Goal: Information Seeking & Learning: Learn about a topic

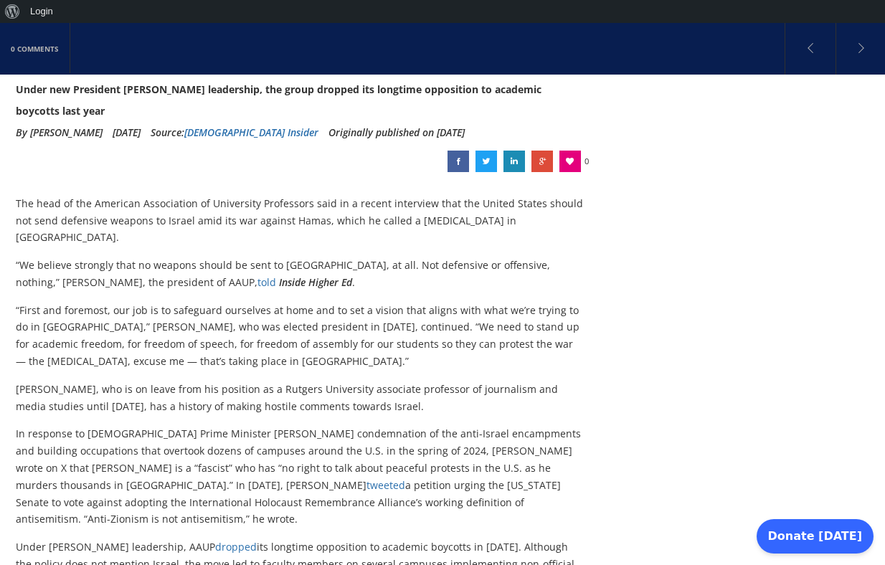
scroll to position [208, 0]
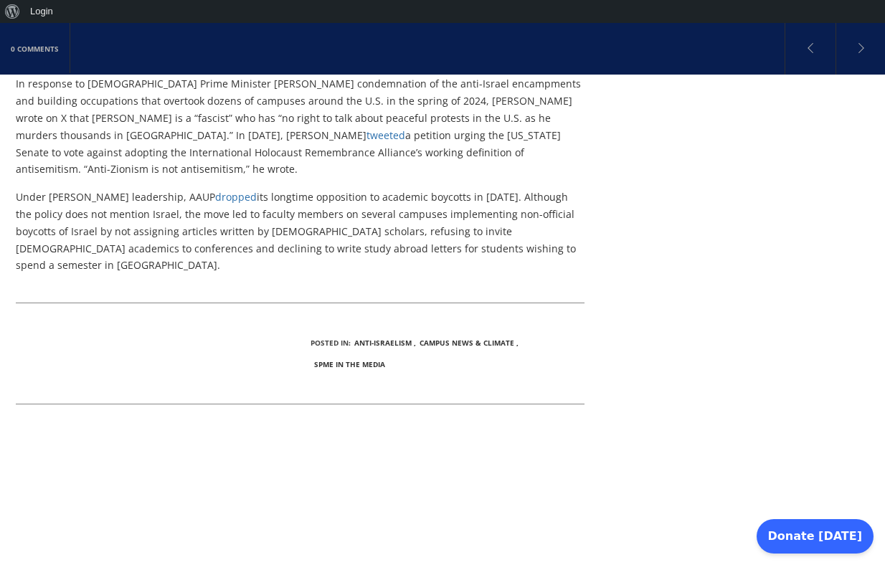
scroll to position [585, 0]
click at [108, 274] on div "American Association of University Professors president champions anti-Israel b…" at bounding box center [336, 253] width 640 height 1213
click at [109, 333] on div "Posted In: Anti-Israelism Campus News & Climate SPME in the Media" at bounding box center [300, 354] width 590 height 43
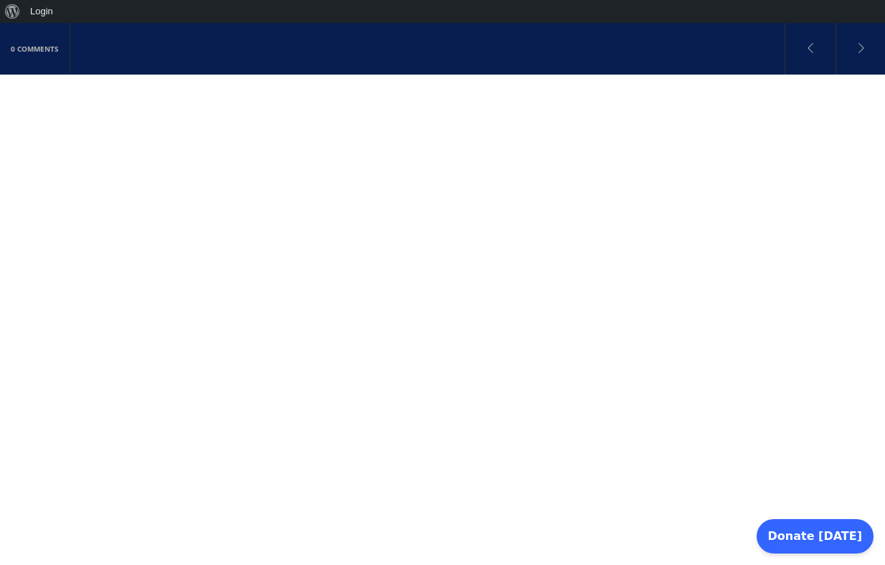
scroll to position [978, 0]
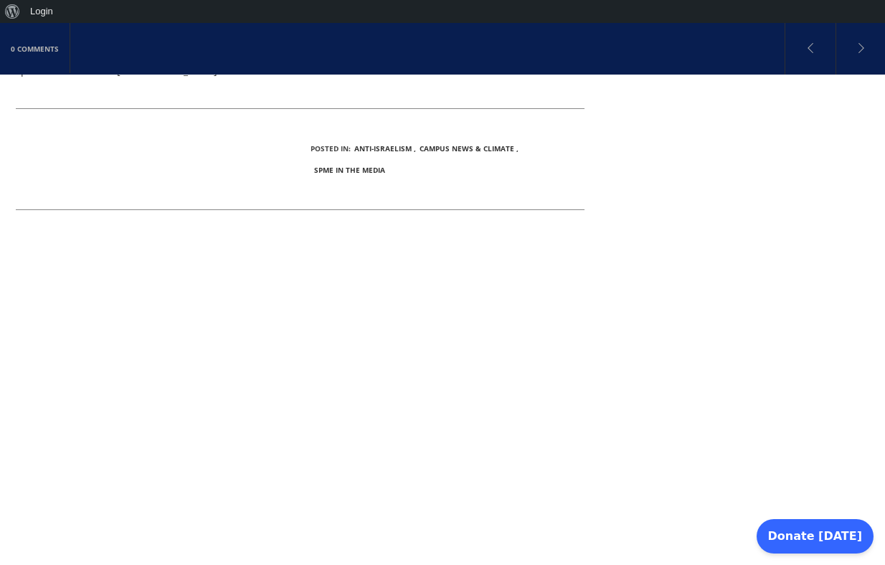
scroll to position [910, 0]
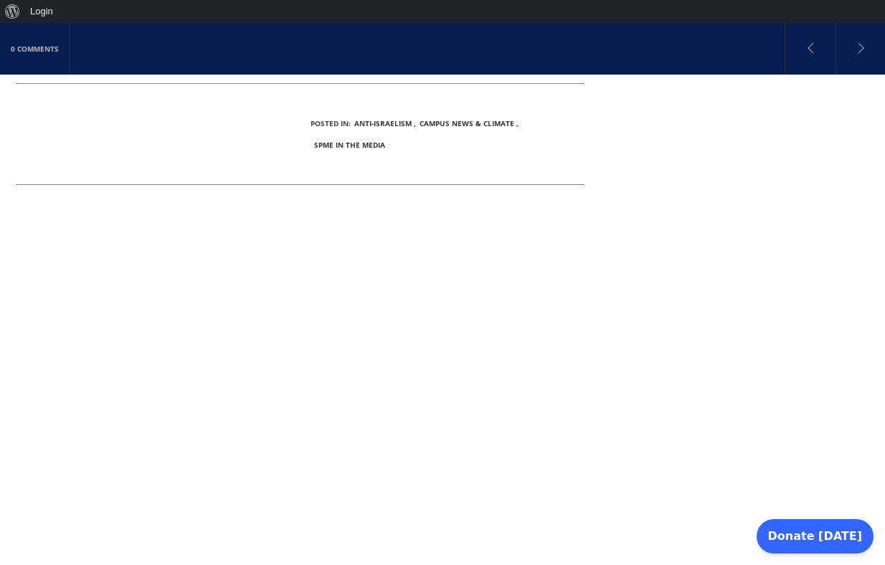
scroll to position [818, 0]
